Goal: Navigation & Orientation: Find specific page/section

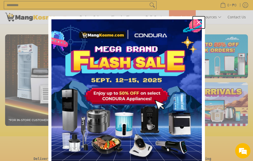
click at [197, 21] on icon "close icon" at bounding box center [199, 22] width 4 height 4
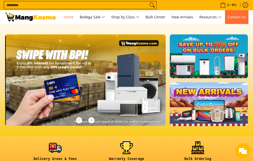
scroll to position [0, 483]
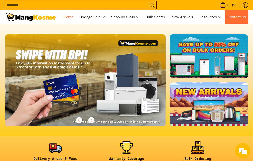
click at [238, 18] on span "Contact Us" at bounding box center [237, 17] width 18 height 5
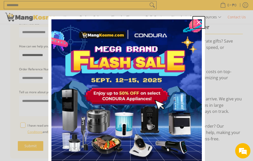
click at [197, 23] on icon "close icon" at bounding box center [199, 22] width 4 height 4
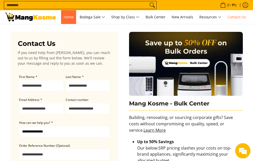
click at [71, 20] on link "Home" at bounding box center [68, 17] width 15 height 14
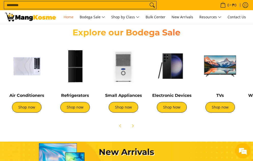
scroll to position [151, 0]
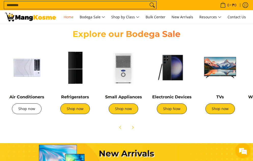
click at [23, 107] on link "Shop now" at bounding box center [27, 109] width 30 height 11
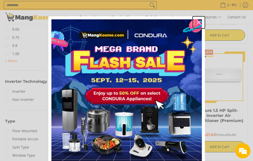
click at [195, 21] on div "Close" at bounding box center [199, 22] width 8 height 8
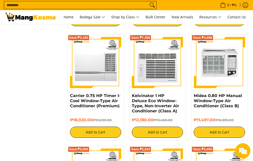
scroll to position [509, 0]
